Goal: Transaction & Acquisition: Purchase product/service

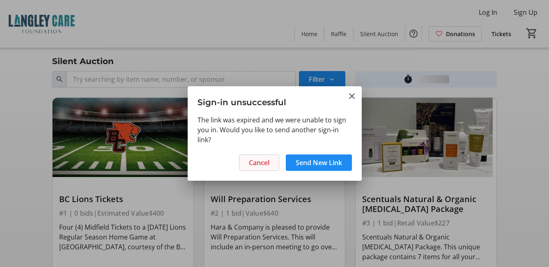
click at [262, 161] on span "Cancel" at bounding box center [259, 163] width 21 height 10
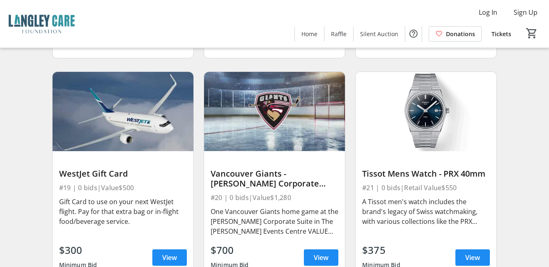
scroll to position [1353, 0]
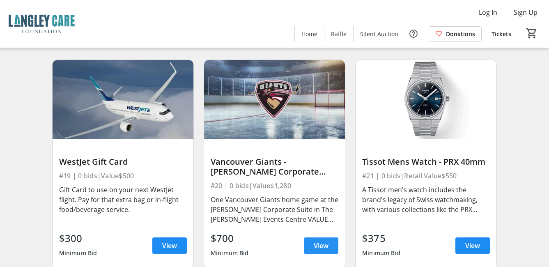
click at [324, 241] on span "View" at bounding box center [321, 246] width 15 height 10
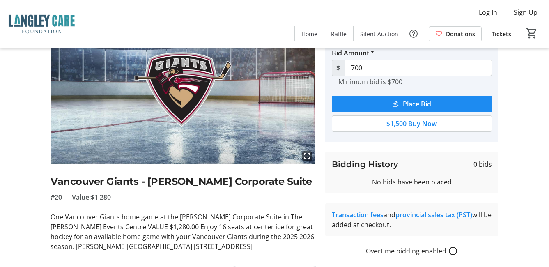
scroll to position [83, 0]
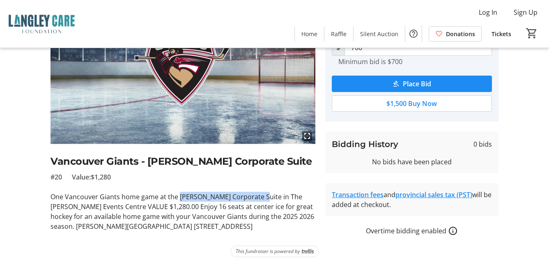
drag, startPoint x: 212, startPoint y: 197, endPoint x: 179, endPoint y: 196, distance: 33.7
click at [179, 196] on p "One Vancouver Giants home game at the [PERSON_NAME] Corporate Suite in The [PER…" at bounding box center [183, 211] width 265 height 39
drag, startPoint x: 179, startPoint y: 196, endPoint x: 263, endPoint y: 198, distance: 83.8
click at [263, 198] on p "One Vancouver Giants home game at the [PERSON_NAME] Corporate Suite in The [PER…" at bounding box center [183, 211] width 265 height 39
click at [264, 197] on p "One Vancouver Giants home game at the [PERSON_NAME] Corporate Suite in The [PER…" at bounding box center [183, 211] width 265 height 39
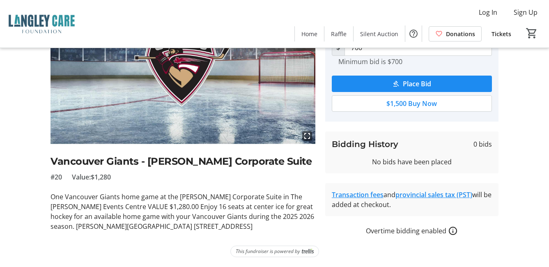
drag, startPoint x: 265, startPoint y: 197, endPoint x: 198, endPoint y: 200, distance: 67.0
click at [199, 200] on p "One Vancouver Giants home game at the [PERSON_NAME] Corporate Suite in The [PER…" at bounding box center [183, 211] width 265 height 39
drag, startPoint x: 179, startPoint y: 196, endPoint x: 265, endPoint y: 197, distance: 86.3
click at [265, 197] on p "One Vancouver Giants home game at the [PERSON_NAME] Corporate Suite in The [PER…" at bounding box center [183, 211] width 265 height 39
copy p "[PERSON_NAME] Corporate Suite"
